Goal: Find specific page/section: Find specific page/section

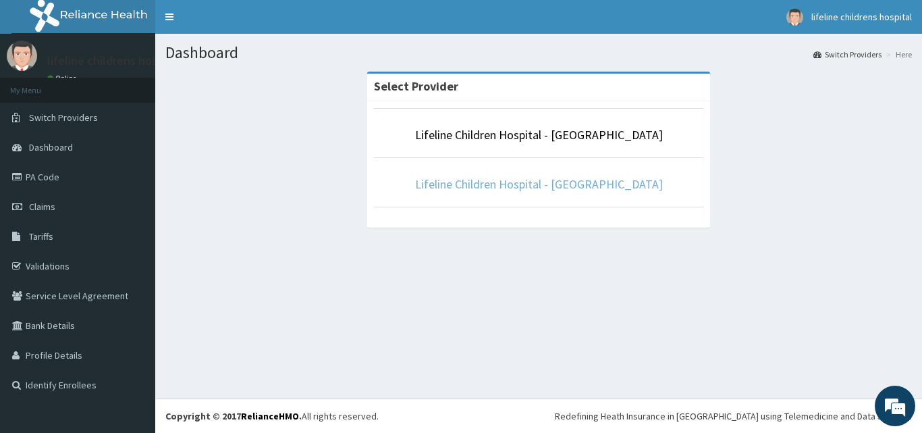
click at [614, 186] on link "Lifeline Children Hospital - [GEOGRAPHIC_DATA]" at bounding box center [539, 184] width 248 height 16
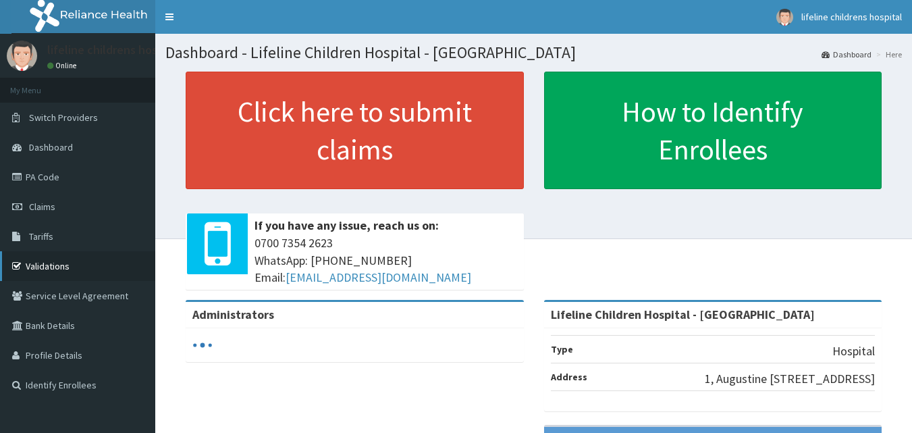
drag, startPoint x: 45, startPoint y: 267, endPoint x: 113, endPoint y: 253, distance: 68.9
click at [46, 267] on link "Validations" at bounding box center [77, 266] width 155 height 30
